Goal: Task Accomplishment & Management: Use online tool/utility

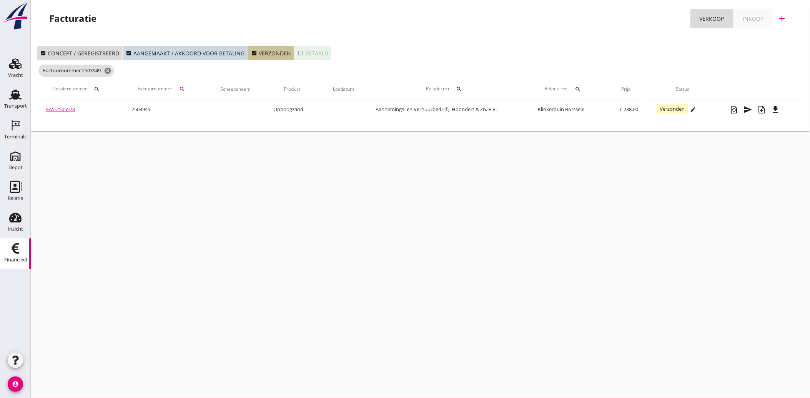
click at [251, 52] on icon "check_box" at bounding box center [254, 53] width 6 height 6
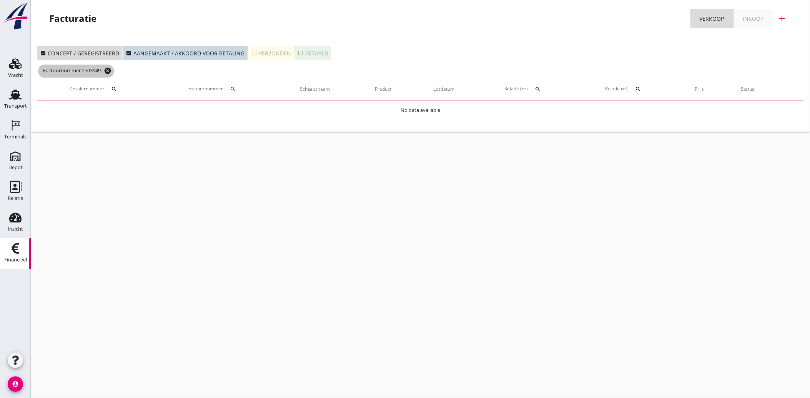
click at [110, 68] on icon "cancel" at bounding box center [108, 71] width 8 height 8
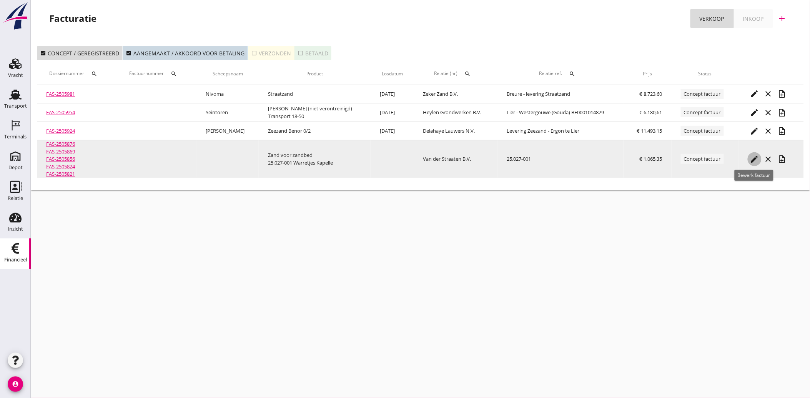
click at [752, 153] on button "edit" at bounding box center [755, 159] width 14 height 14
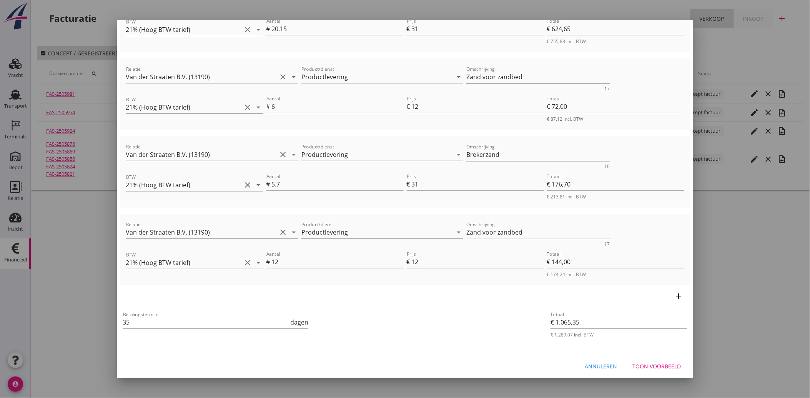
scroll to position [227, 0]
click at [172, 320] on input "35" at bounding box center [206, 321] width 166 height 12
type input "30"
click at [633, 358] on button "Toon voorbeeld" at bounding box center [657, 365] width 61 height 14
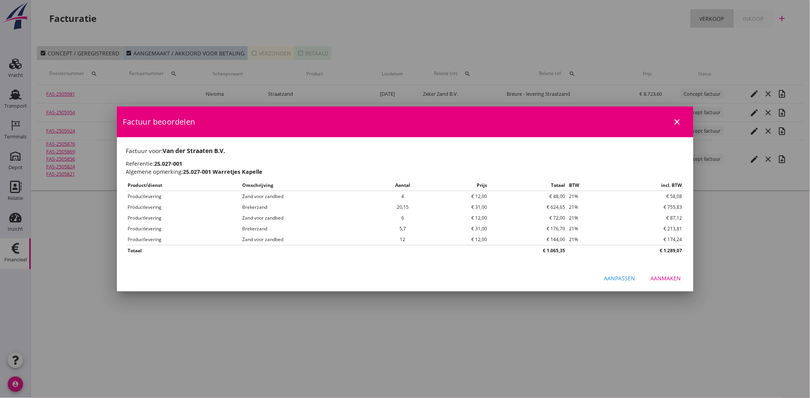
scroll to position [0, 0]
click at [667, 272] on button "Aanmaken" at bounding box center [666, 279] width 43 height 14
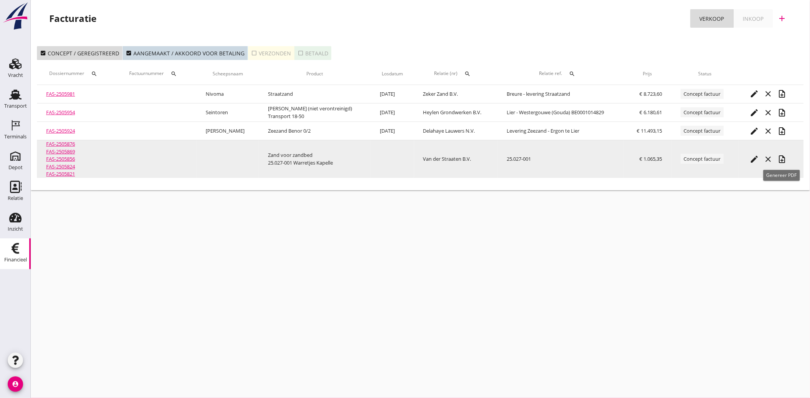
click at [782, 158] on icon "note_add" at bounding box center [782, 159] width 9 height 9
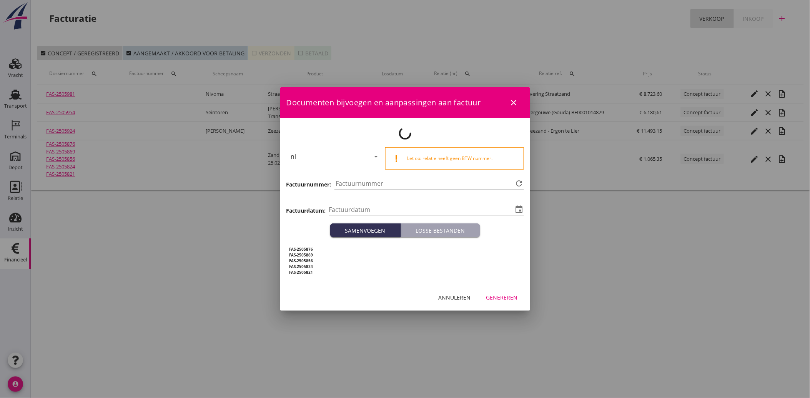
type input "[DATE]"
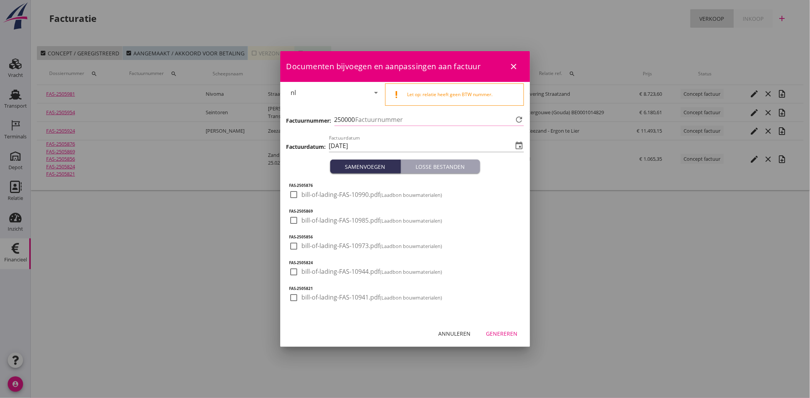
type input "4142"
click at [296, 197] on div at bounding box center [294, 194] width 13 height 13
checkbox input "true"
click at [292, 222] on div at bounding box center [294, 220] width 13 height 13
checkbox input "true"
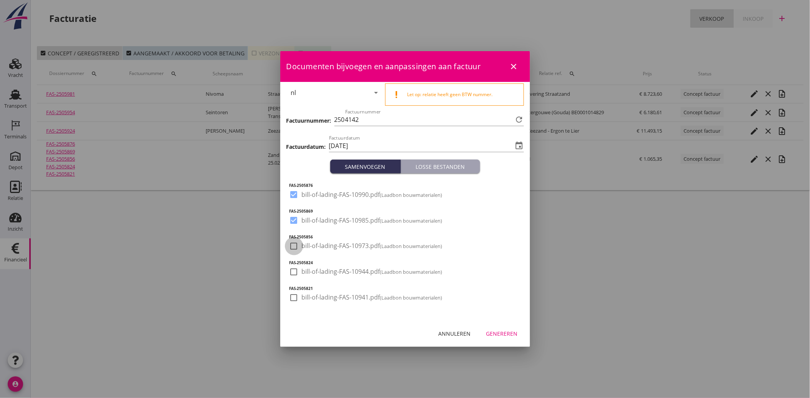
click at [295, 248] on div at bounding box center [294, 246] width 13 height 13
checkbox input "true"
click at [290, 274] on div at bounding box center [294, 271] width 13 height 13
checkbox input "true"
drag, startPoint x: 295, startPoint y: 300, endPoint x: 368, endPoint y: 310, distance: 73.7
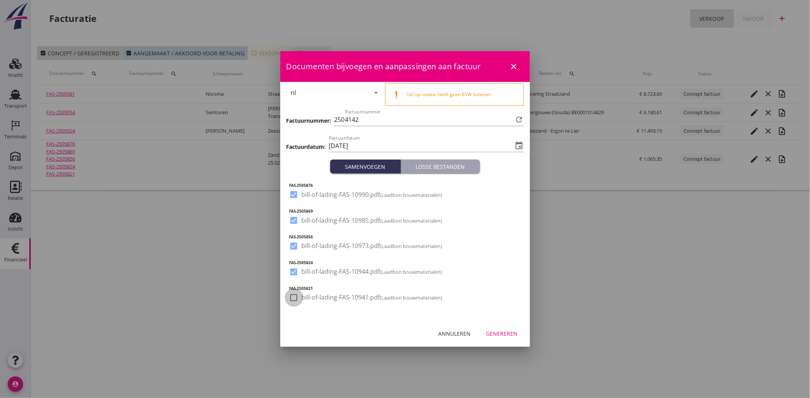
click at [297, 301] on div at bounding box center [294, 297] width 13 height 13
checkbox input "true"
click at [501, 333] on div "Genereren" at bounding box center [503, 334] width 32 height 8
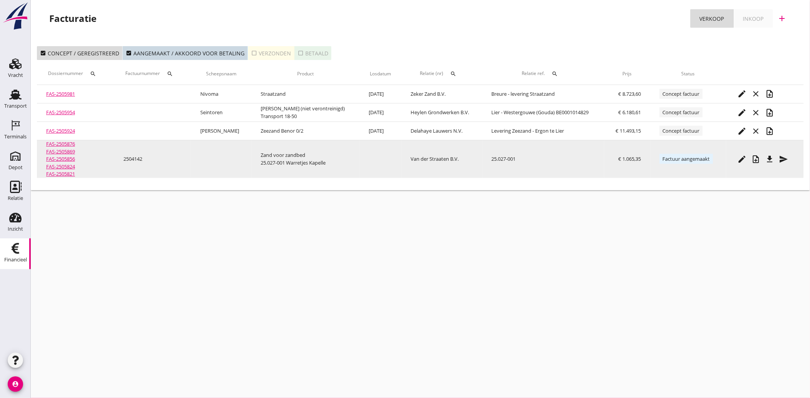
click at [769, 160] on icon "file_download" at bounding box center [770, 159] width 9 height 9
click at [781, 160] on icon "send" at bounding box center [784, 159] width 9 height 9
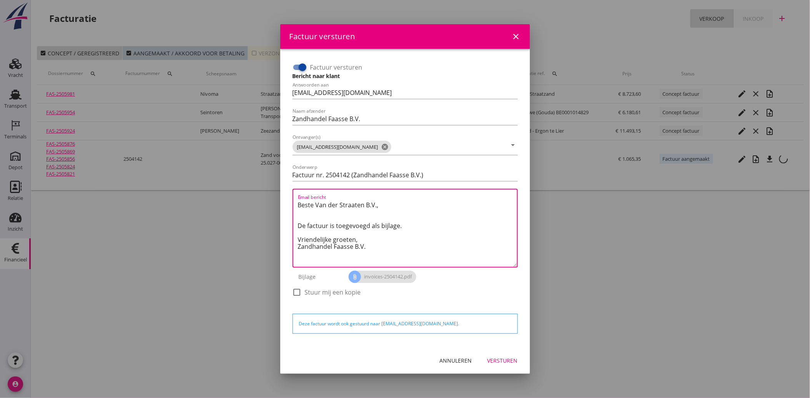
drag, startPoint x: 371, startPoint y: 249, endPoint x: 286, endPoint y: 204, distance: 96.2
click at [287, 204] on div "Factuur versturen Bericht naar klant Antwoorden aan [EMAIL_ADDRESS][DOMAIN_NAME…" at bounding box center [406, 198] width 238 height 286
paste textarea "Geachte heer/mevrouw, Hierbij zenden wij u onze factuur i.v.m. de door ons aan …"
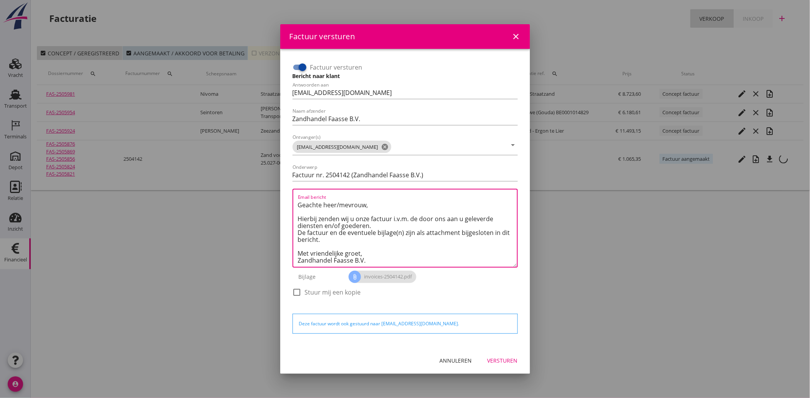
scroll to position [5, 0]
type textarea "Geachte heer/mevrouw, Hierbij zenden wij u onze factuur i.v.m. de door ons aan …"
click at [506, 359] on div "Versturen" at bounding box center [503, 361] width 30 height 8
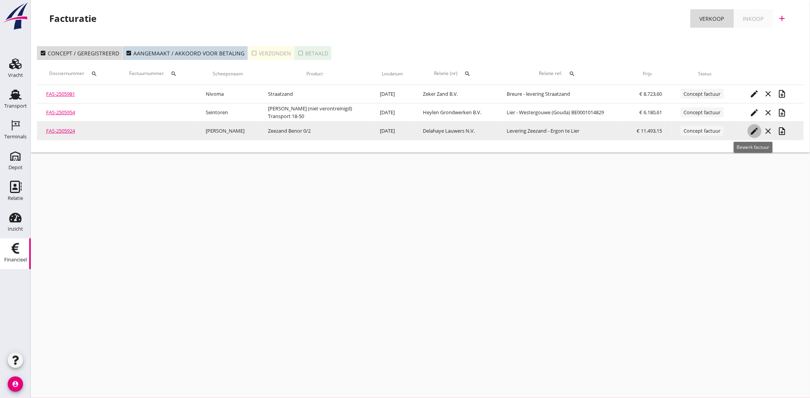
click at [750, 128] on icon "edit" at bounding box center [754, 131] width 9 height 9
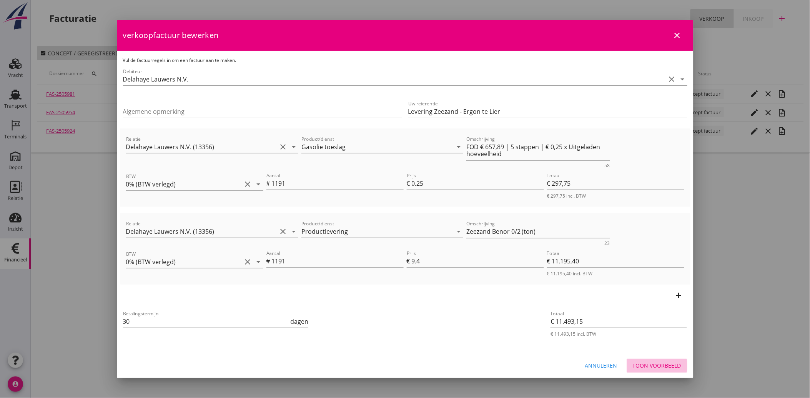
click at [652, 365] on div "Toon voorbeeld" at bounding box center [657, 366] width 48 height 8
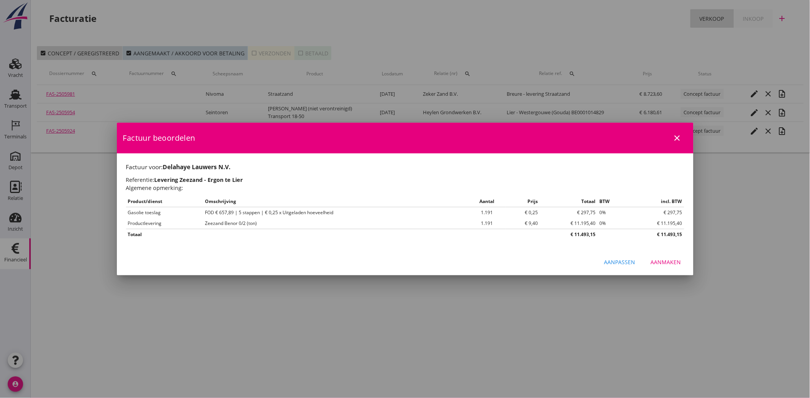
click at [665, 264] on div "Aanmaken" at bounding box center [666, 262] width 30 height 8
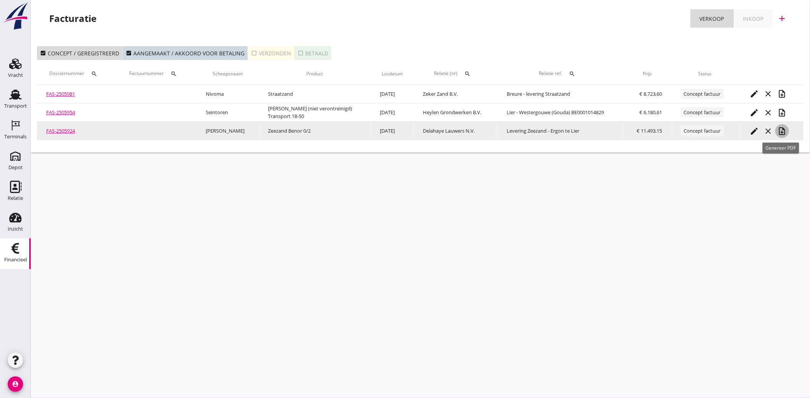
click at [780, 131] on icon "note_add" at bounding box center [782, 131] width 9 height 9
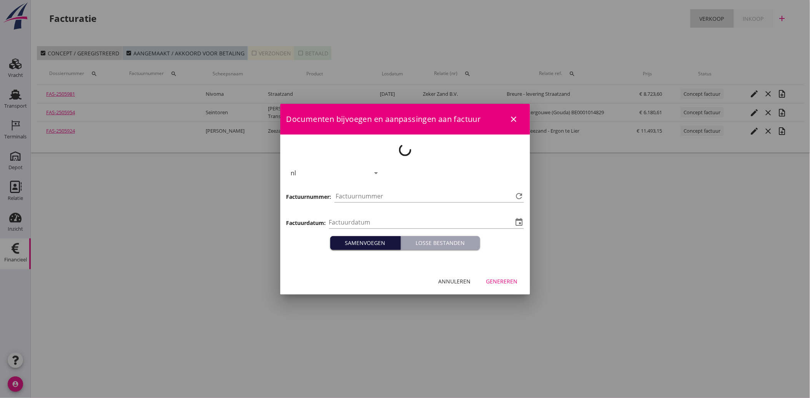
type input "[DATE]"
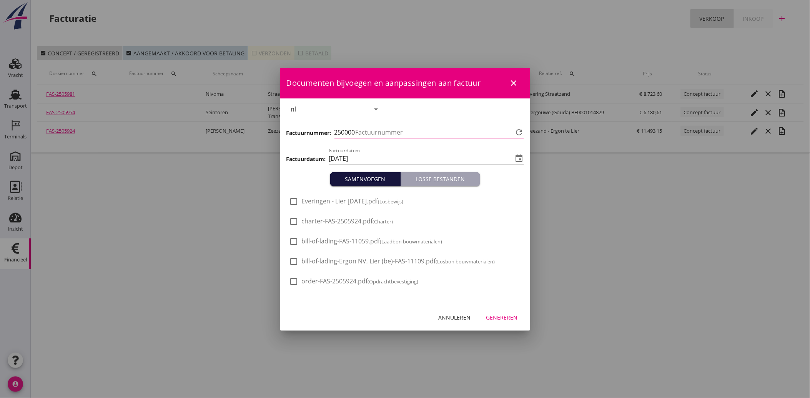
type input "4143"
click at [366, 203] on span "Everingen - Lier [DATE].pdf (Losbewijs)" at bounding box center [353, 201] width 102 height 8
checkbox input "true"
click at [499, 317] on div "Genereren" at bounding box center [503, 317] width 32 height 8
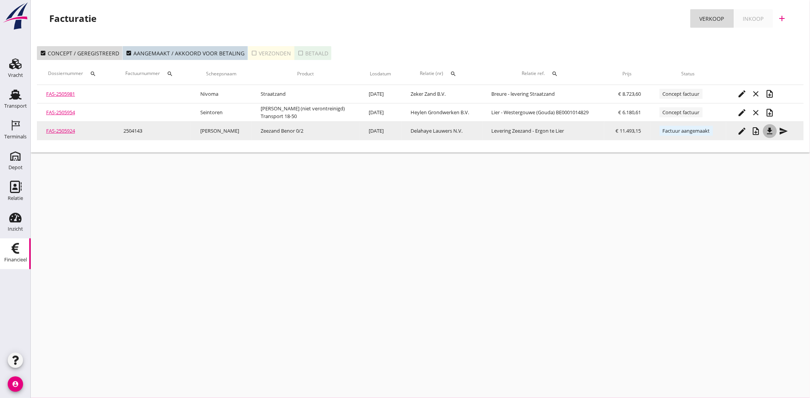
click at [766, 131] on icon "file_download" at bounding box center [770, 131] width 9 height 9
click at [781, 130] on icon "send" at bounding box center [784, 131] width 9 height 9
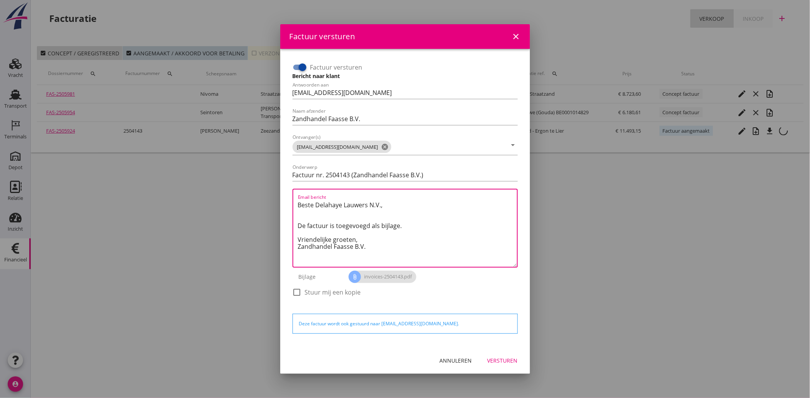
drag, startPoint x: 379, startPoint y: 253, endPoint x: 293, endPoint y: 202, distance: 99.5
click at [293, 202] on div "Email bericht Beste [PERSON_NAME] N.V., De factuur is toegevoegd als bijlage. V…" at bounding box center [405, 228] width 225 height 79
paste textarea "Geachte heer/mevrouw, Hierbij zenden wij u onze factuur i.v.m. de door ons aan …"
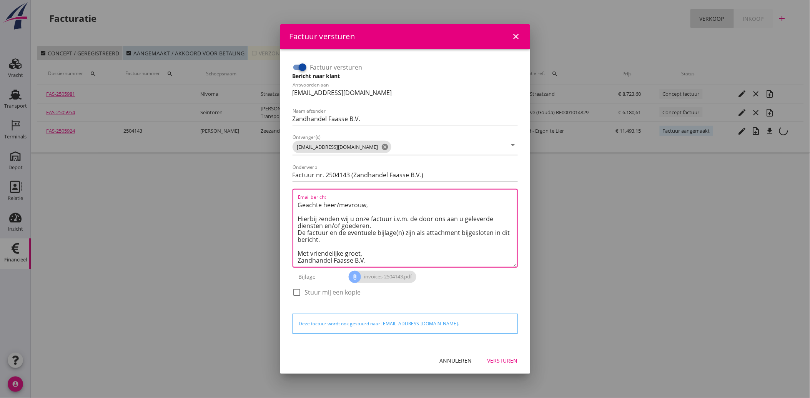
type textarea "Geachte heer/mevrouw, Hierbij zenden wij u onze factuur i.v.m. de door ons aan …"
click at [513, 358] on div "Versturen" at bounding box center [503, 361] width 30 height 8
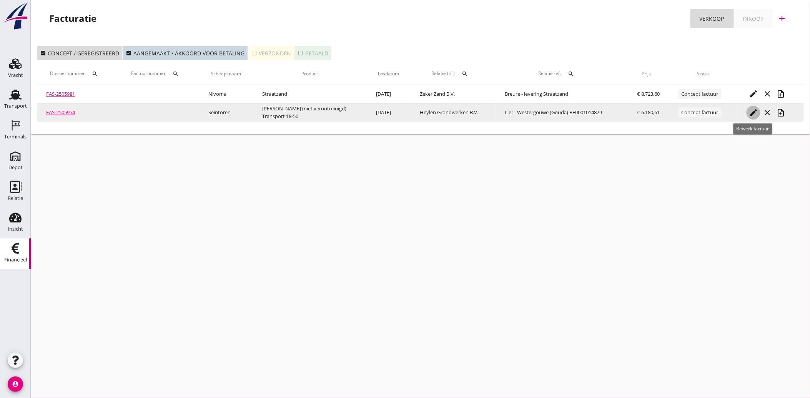
click at [752, 110] on icon "edit" at bounding box center [753, 112] width 9 height 9
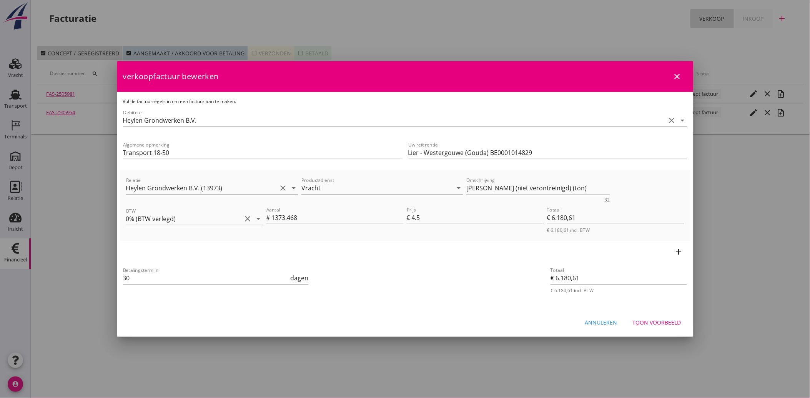
click at [662, 318] on div "Toon voorbeeld" at bounding box center [657, 322] width 48 height 8
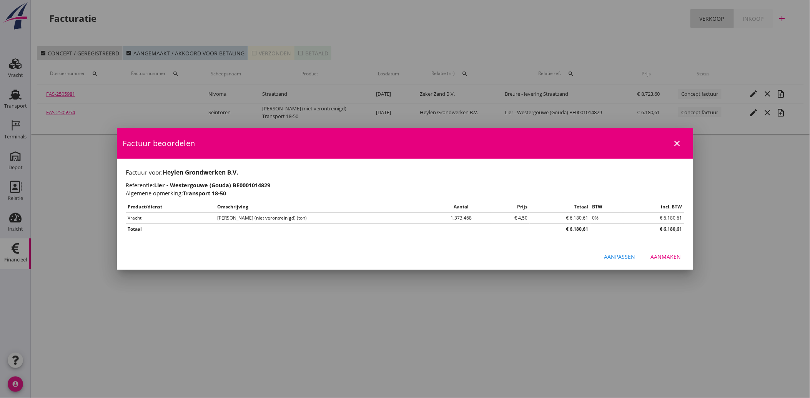
click at [660, 250] on button "Aanmaken" at bounding box center [666, 257] width 43 height 14
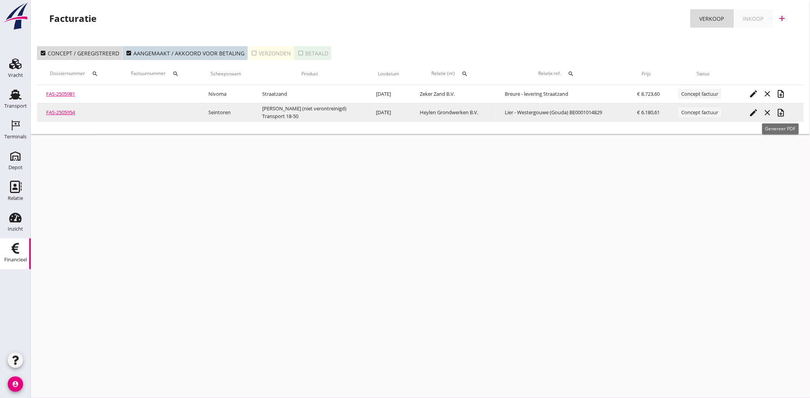
click at [782, 113] on icon "note_add" at bounding box center [781, 112] width 9 height 9
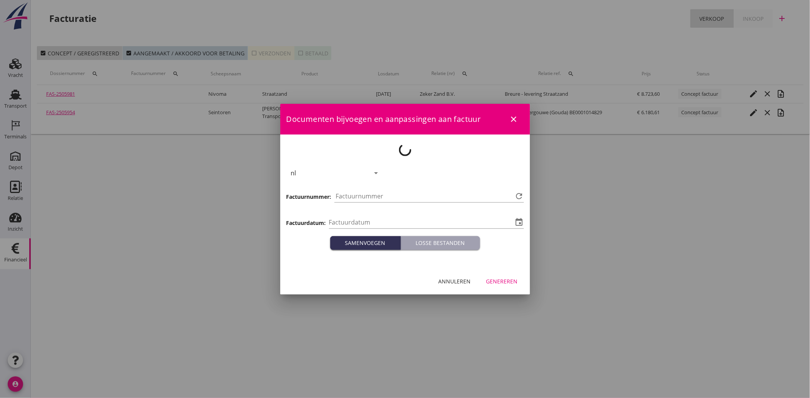
type input "[DATE]"
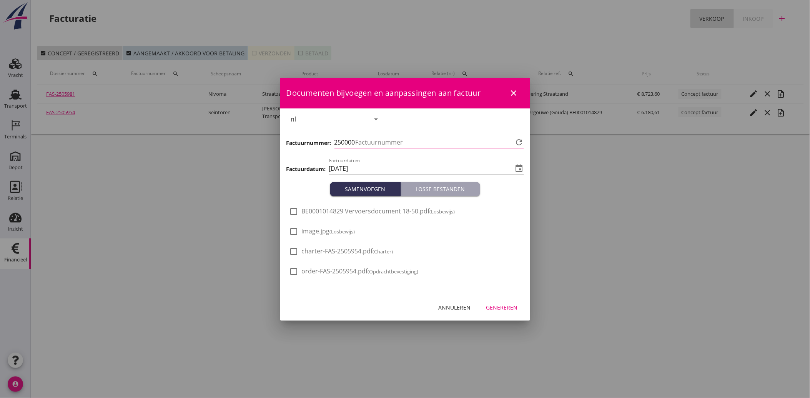
type input "4144"
click at [310, 237] on div "check_box_outline_blank image.jpg (Losbewijs)" at bounding box center [323, 236] width 66 height 18
click at [317, 231] on span "image.jpg (Losbewijs)" at bounding box center [328, 231] width 53 height 8
checkbox input "true"
click at [502, 303] on button "Genereren" at bounding box center [502, 308] width 44 height 14
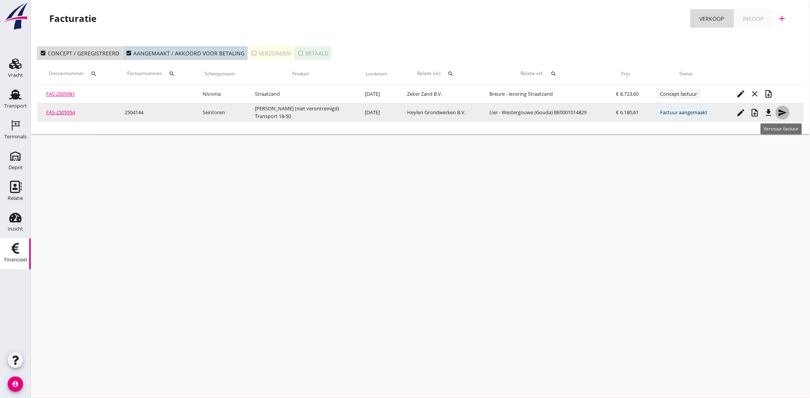
click at [783, 113] on icon "send" at bounding box center [782, 112] width 9 height 9
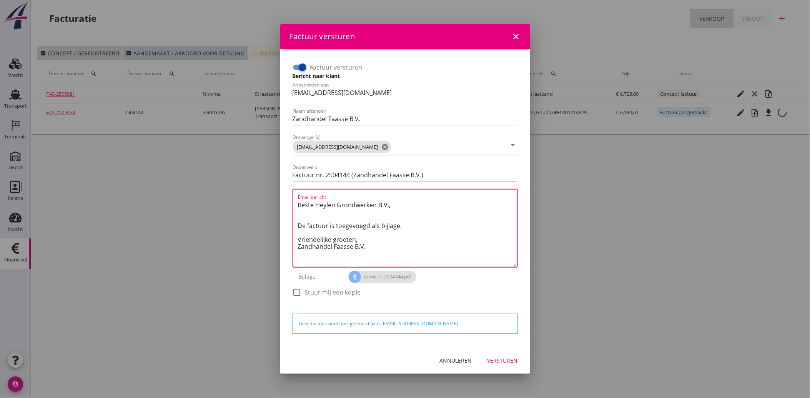
drag, startPoint x: 376, startPoint y: 250, endPoint x: 291, endPoint y: 197, distance: 100.2
click at [291, 197] on div "Factuur versturen Bericht naar klant Antwoorden aan [EMAIL_ADDRESS][DOMAIN_NAME…" at bounding box center [406, 183] width 232 height 251
paste textarea "Geachte heer/mevrouw, Hierbij zenden wij u onze factuur i.v.m. de door ons aan …"
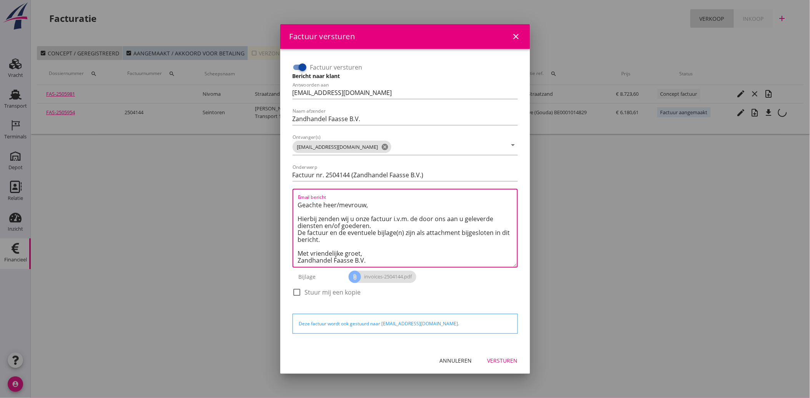
type textarea "Geachte heer/mevrouw, Hierbij zenden wij u onze factuur i.v.m. de door ons aan …"
click at [499, 358] on div "Versturen" at bounding box center [503, 361] width 30 height 8
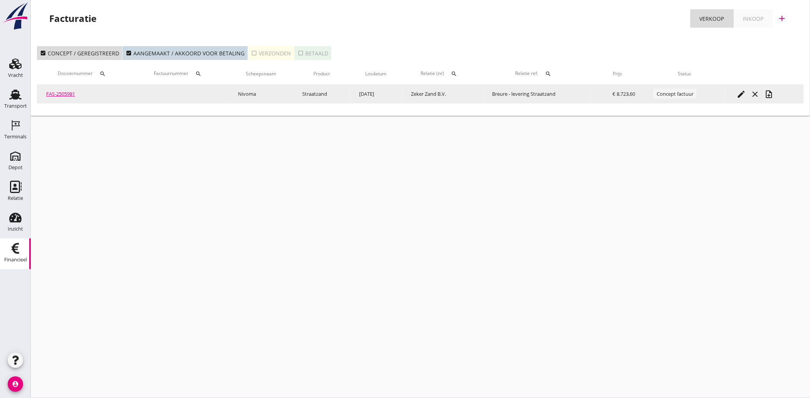
click at [744, 93] on icon "edit" at bounding box center [741, 94] width 9 height 9
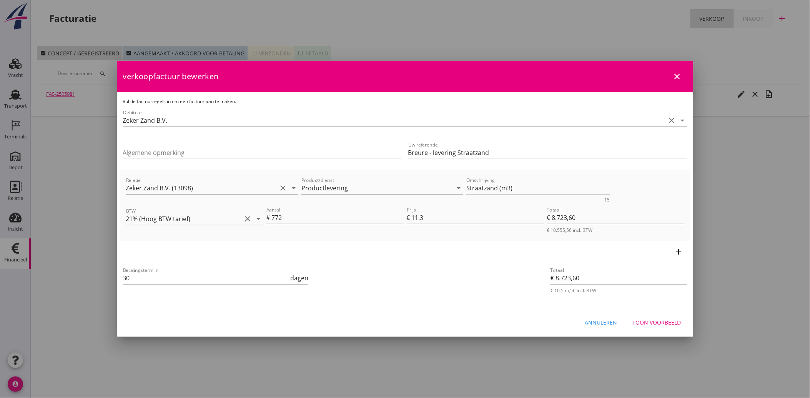
click at [669, 324] on div "Toon voorbeeld" at bounding box center [657, 322] width 48 height 8
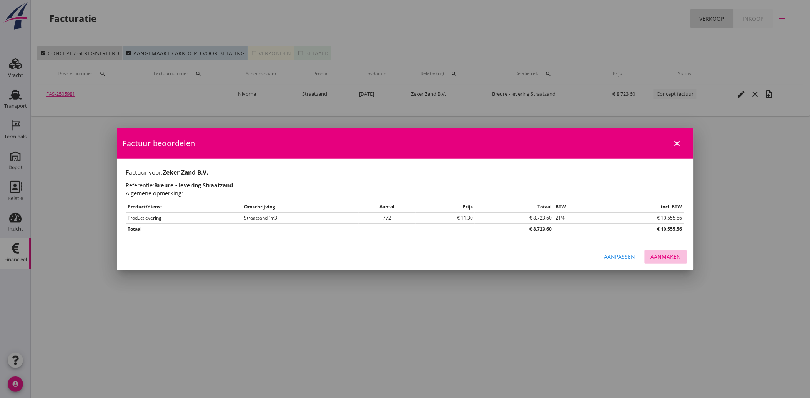
click at [664, 252] on button "Aanmaken" at bounding box center [666, 257] width 43 height 14
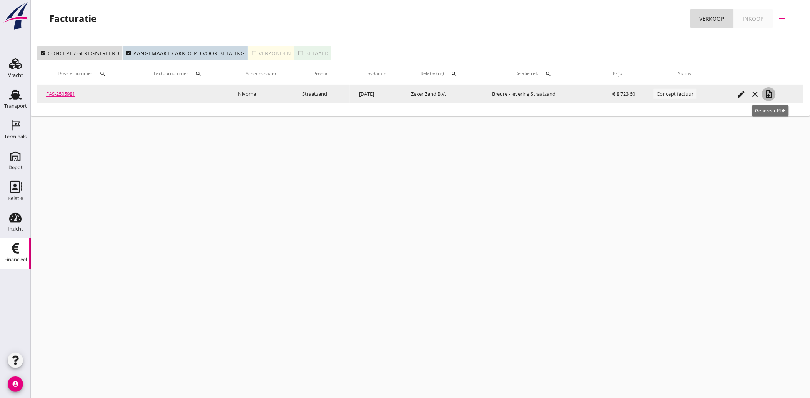
click at [773, 97] on icon "note_add" at bounding box center [769, 94] width 9 height 9
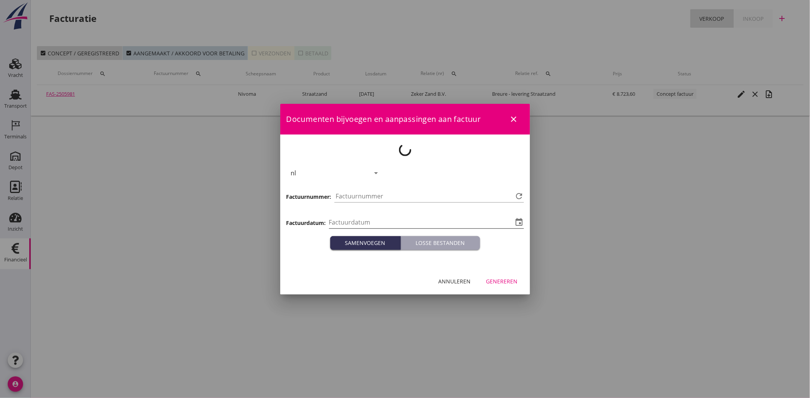
type input "[DATE]"
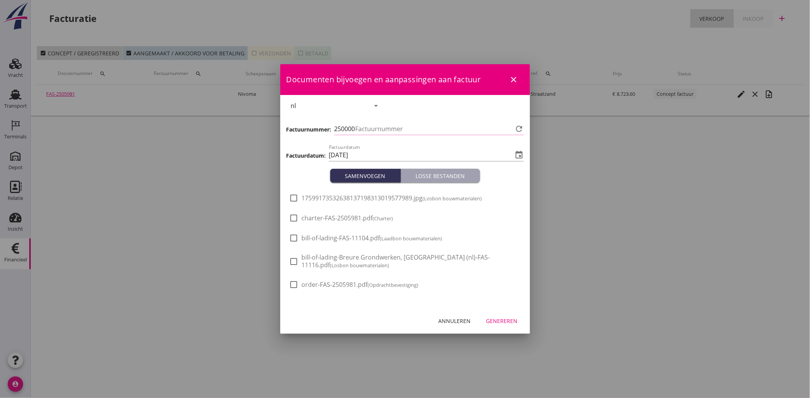
type input "4145"
click at [294, 196] on div at bounding box center [294, 198] width 13 height 13
checkbox input "true"
click at [504, 321] on div "Genereren" at bounding box center [503, 321] width 32 height 8
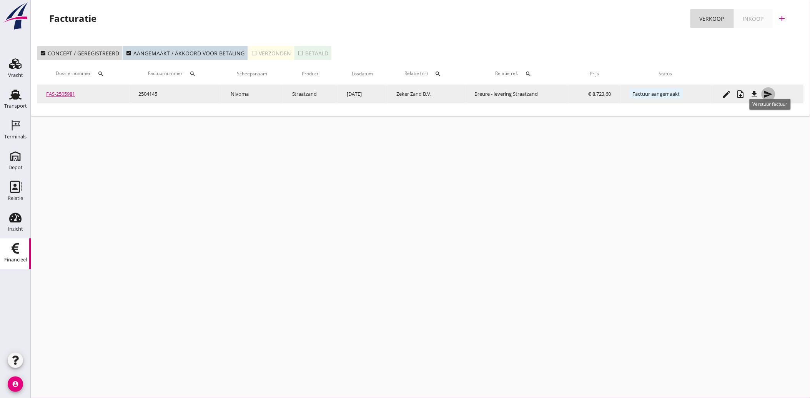
click at [772, 90] on icon "send" at bounding box center [768, 94] width 9 height 9
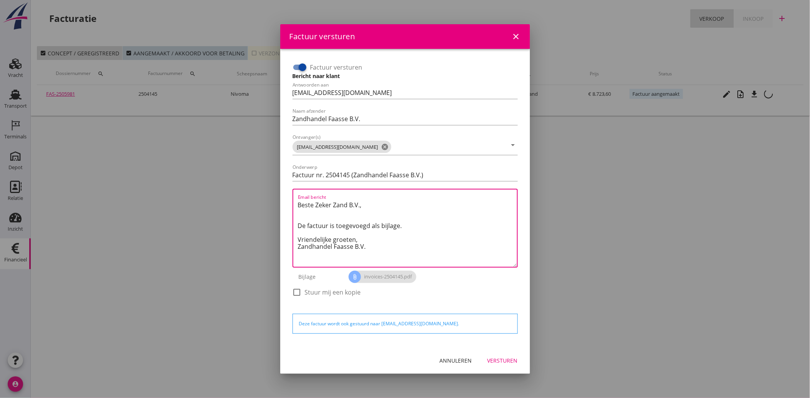
drag, startPoint x: 375, startPoint y: 251, endPoint x: 259, endPoint y: 193, distance: 129.7
click at [259, 193] on div "Factuur versturen close Factuur versturen Bericht naar klant Antwoorden aan [EM…" at bounding box center [405, 199] width 810 height 398
paste textarea "Geachte heer/mevrouw, Hierbij zenden wij u onze factuur i.v.m. de door ons aan …"
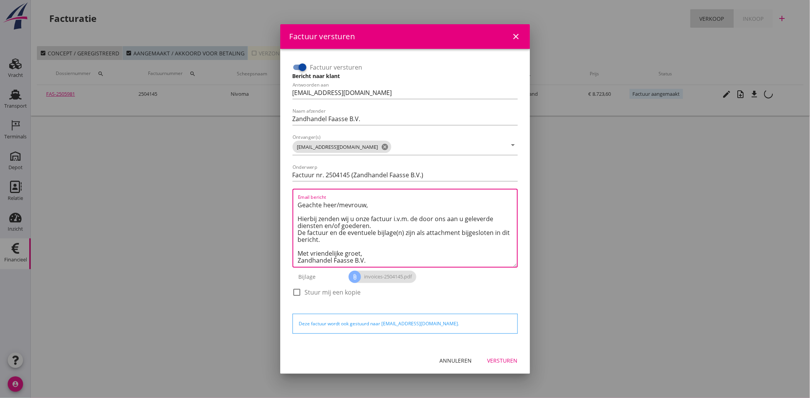
type textarea "Geachte heer/mevrouw, Hierbij zenden wij u onze factuur i.v.m. de door ons aan …"
click at [495, 358] on div "Versturen" at bounding box center [503, 361] width 30 height 8
